Goal: Find specific page/section: Find specific page/section

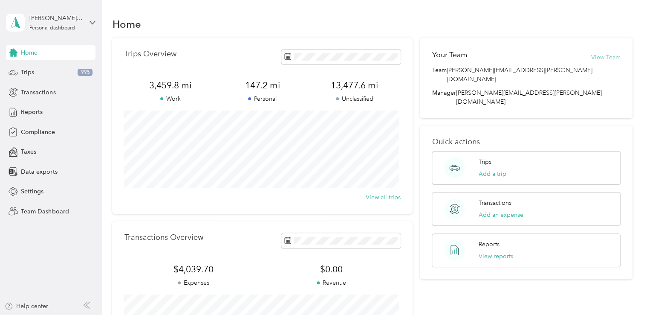
click at [609, 58] on button "View Team" at bounding box center [605, 57] width 29 height 9
